Goal: Information Seeking & Learning: Learn about a topic

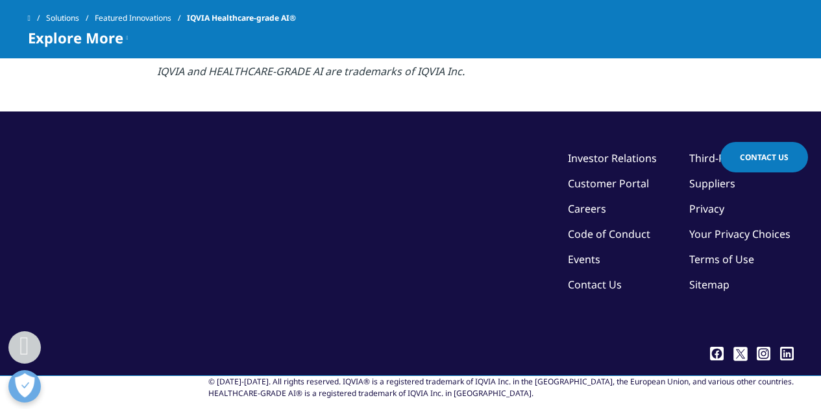
scroll to position [6168, 0]
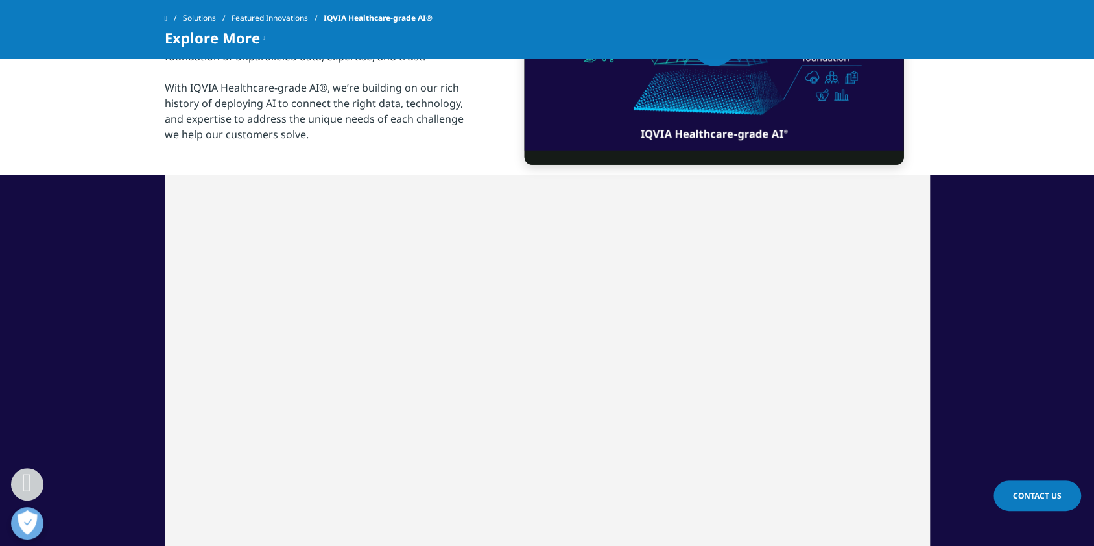
scroll to position [2409, 0]
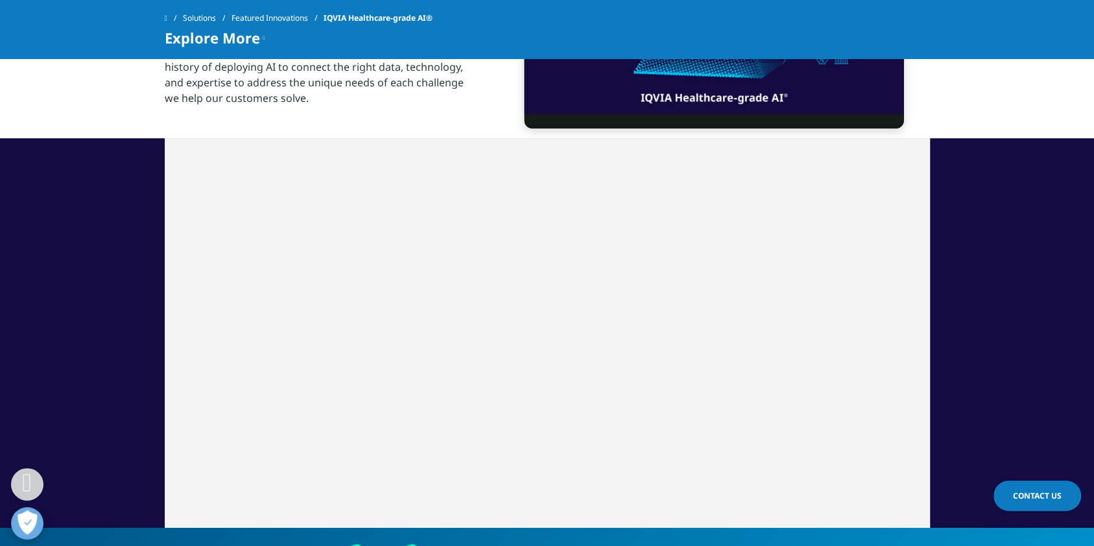
drag, startPoint x: 826, startPoint y: 1, endPoint x: 463, endPoint y: 363, distance: 512.8
click at [463, 138] on div "Video Player is loading. Play Video Play Skip Backward Skip Forward Mute Curren…" at bounding box center [547, 7] width 765 height 262
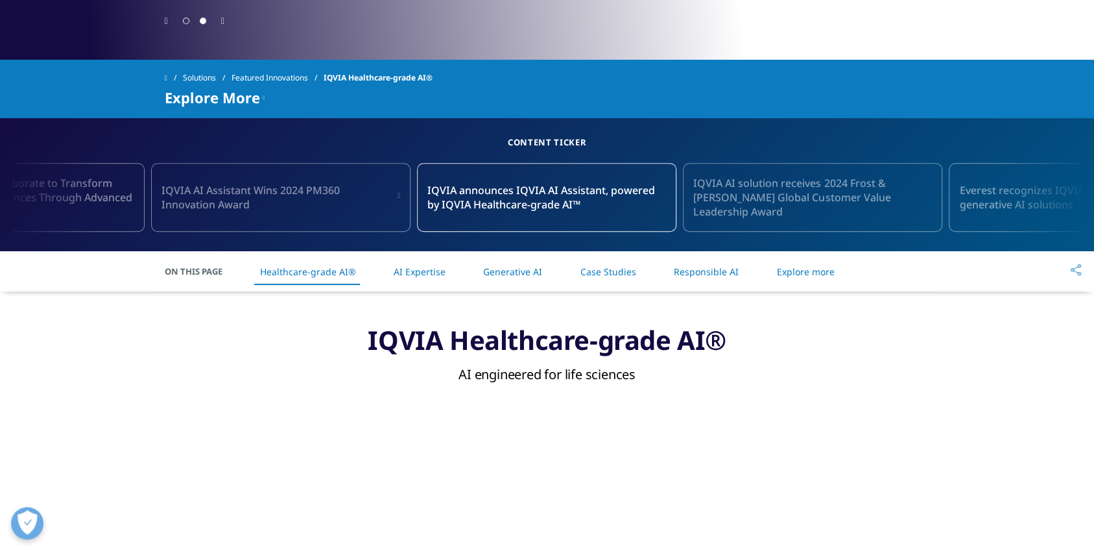
scroll to position [0, 0]
